Goal: Use online tool/utility: Utilize a website feature to perform a specific function

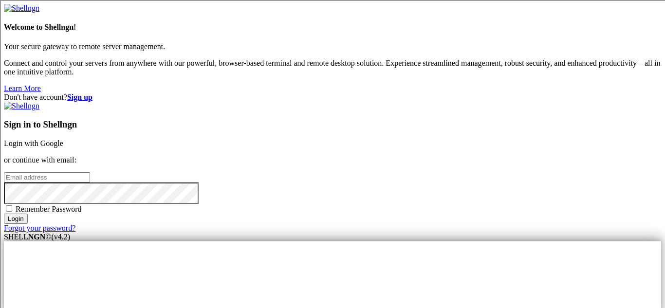
click at [63, 139] on link "Login with Google" at bounding box center [33, 143] width 59 height 8
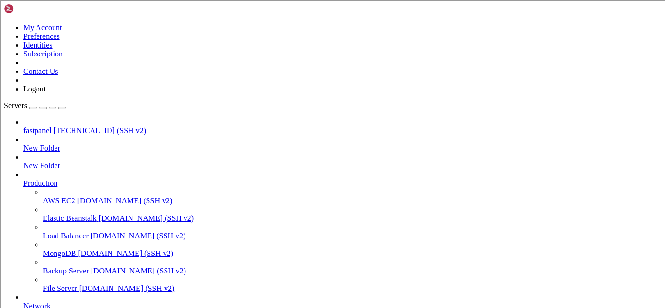
click at [87, 127] on link "fastpanel [TECHNICAL_ID] (SSH v2)" at bounding box center [342, 131] width 638 height 9
click at [52, 127] on span "fastpanel" at bounding box center [37, 131] width 28 height 8
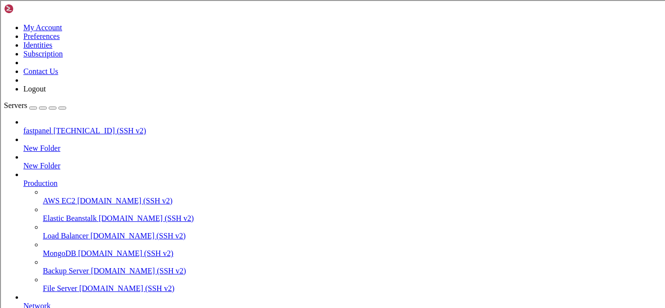
click at [51, 127] on span "fastpanel" at bounding box center [37, 131] width 28 height 8
